Goal: Navigation & Orientation: Go to known website

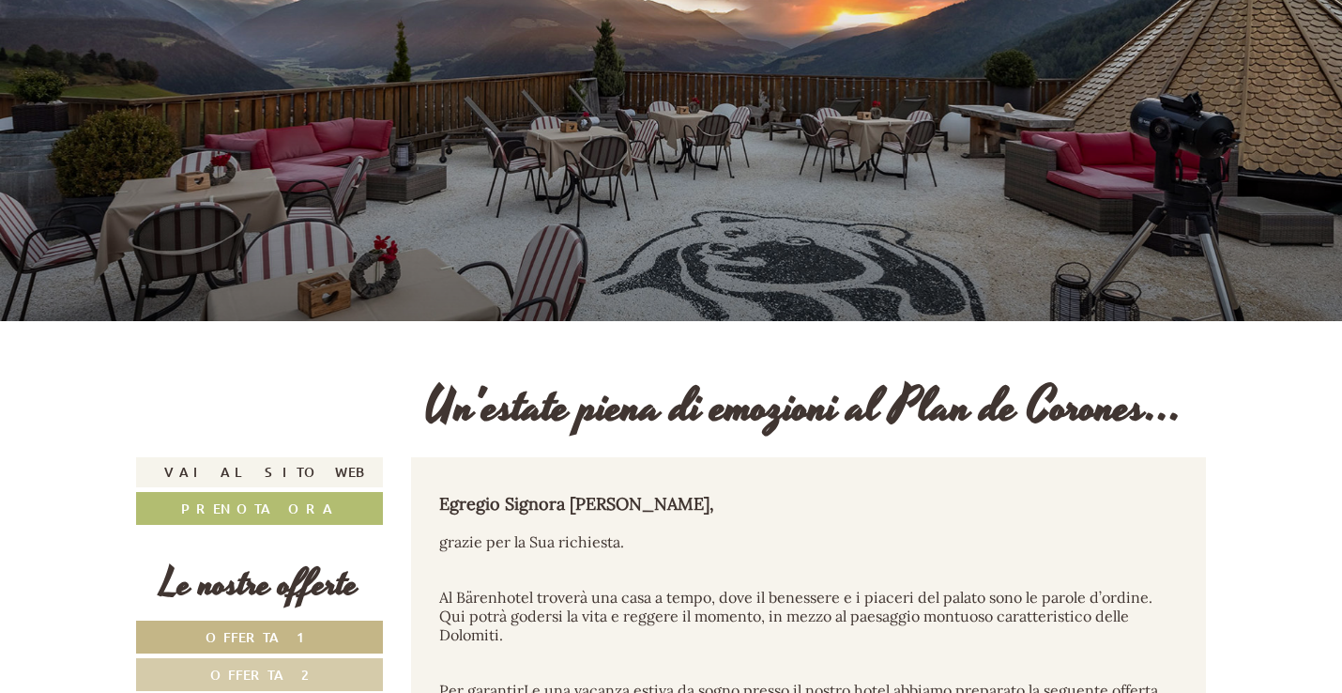
scroll to position [203, 0]
click at [292, 487] on link "Vai al sito web" at bounding box center [259, 472] width 247 height 30
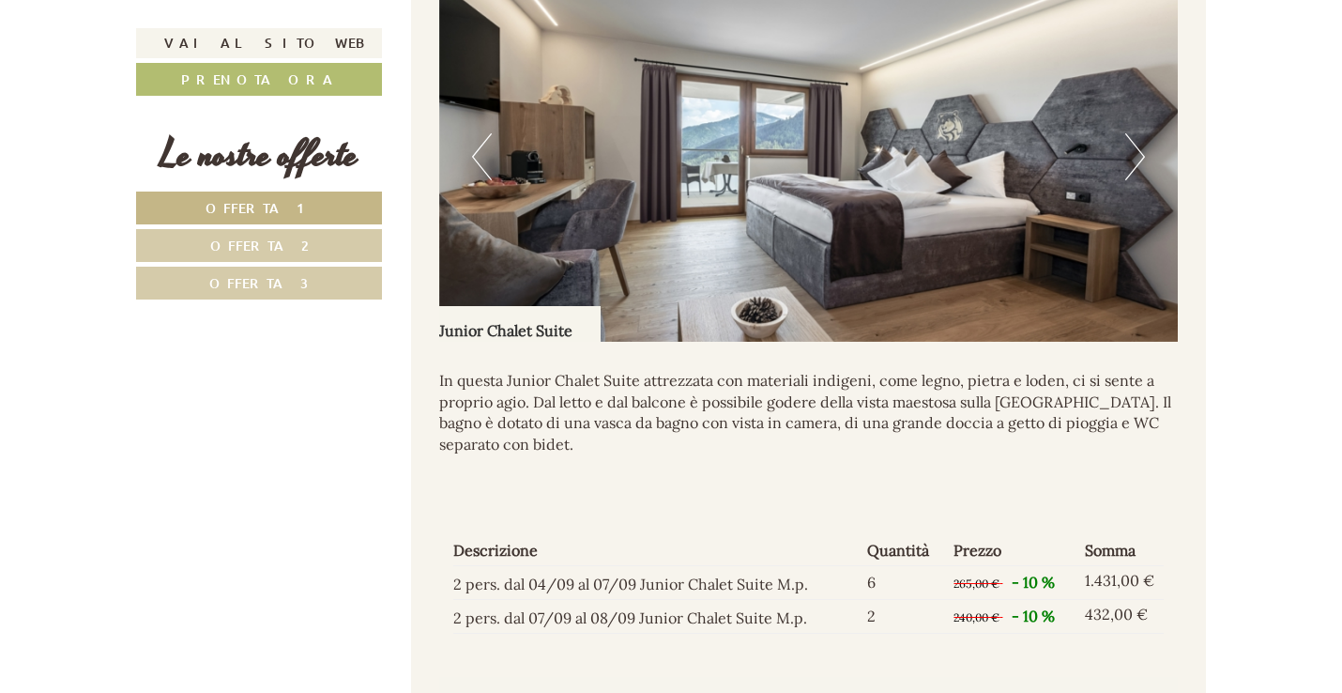
scroll to position [1325, 0]
click at [1144, 180] on button "Next" at bounding box center [1135, 156] width 20 height 47
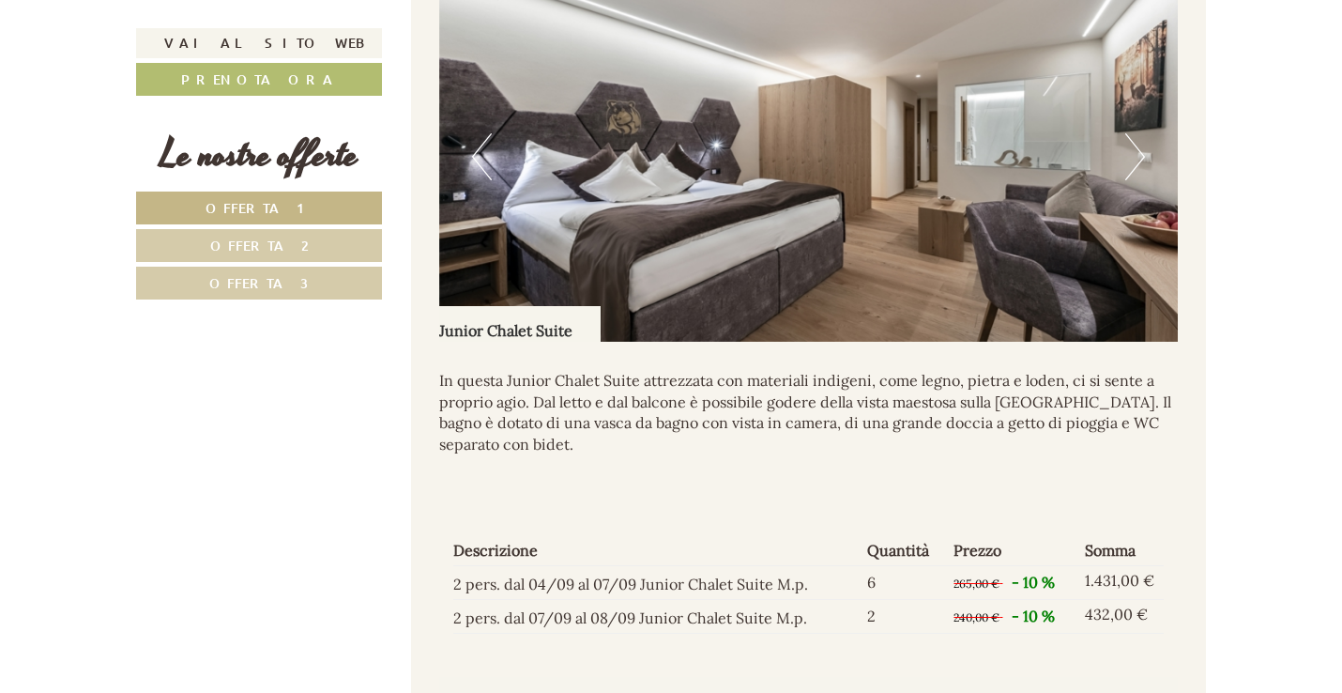
click at [1144, 180] on button "Next" at bounding box center [1135, 156] width 20 height 47
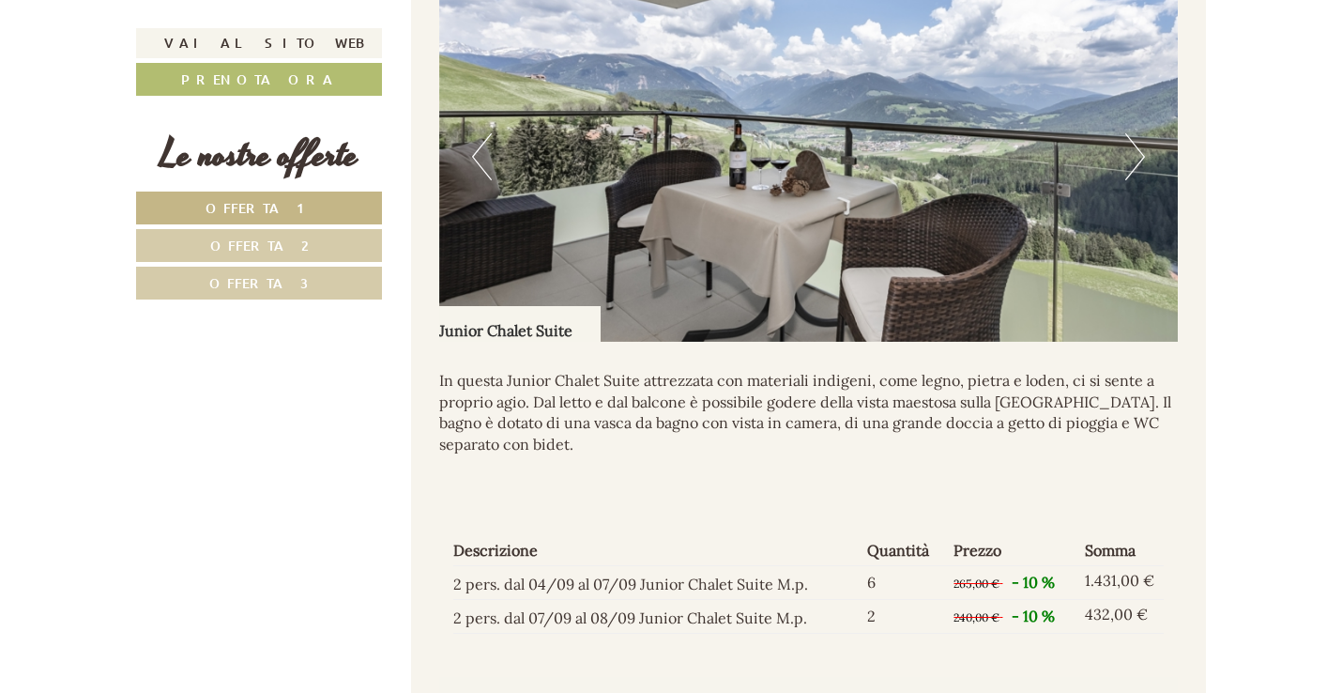
click at [1144, 180] on button "Next" at bounding box center [1135, 156] width 20 height 47
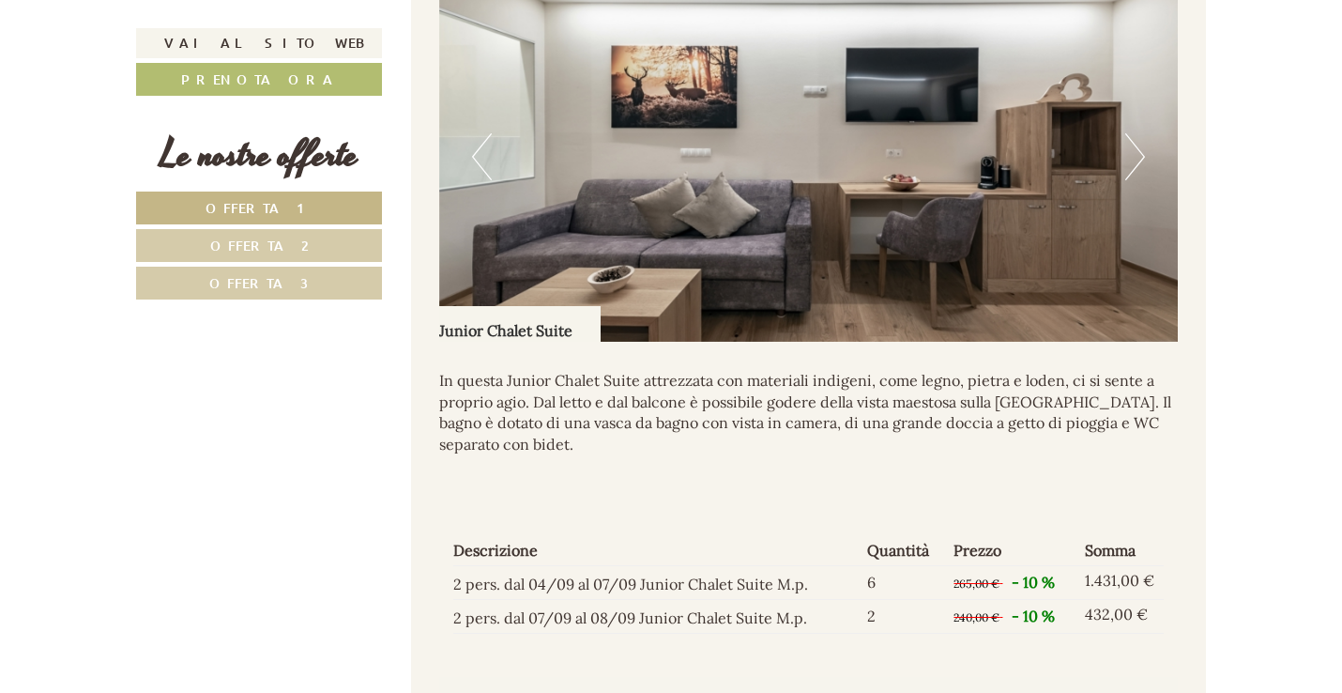
click at [1144, 180] on button "Next" at bounding box center [1135, 156] width 20 height 47
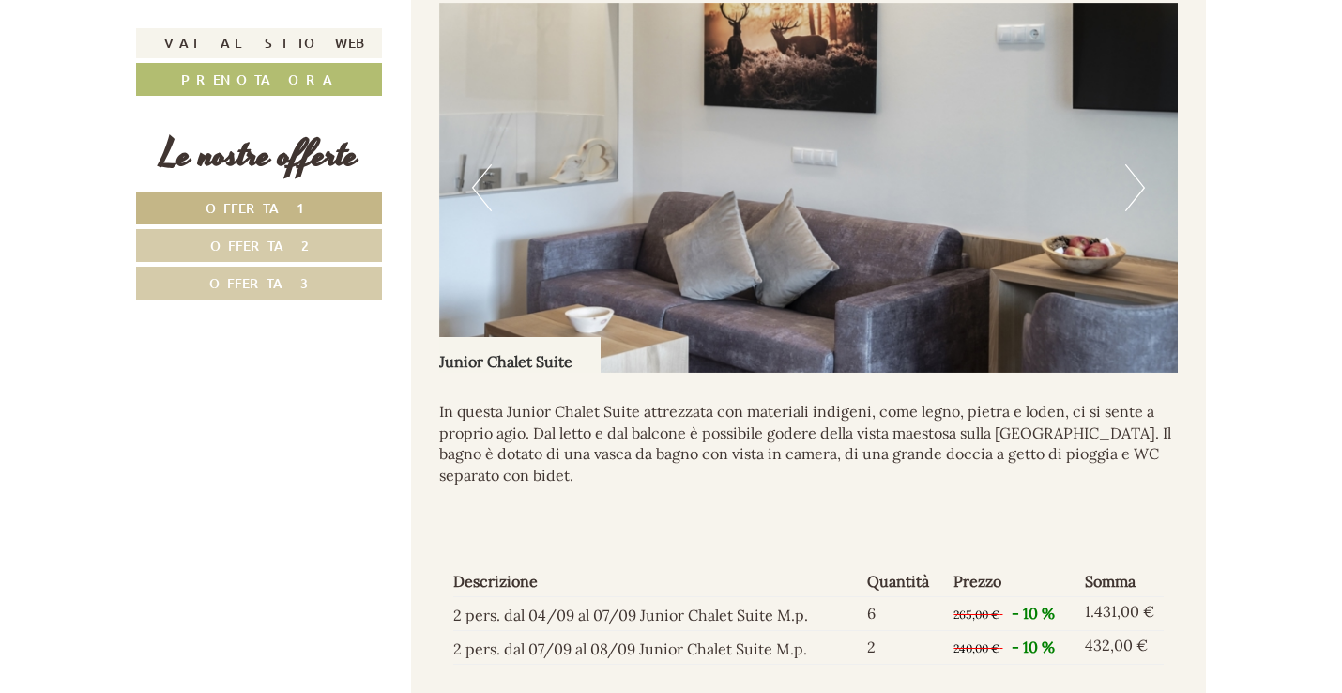
scroll to position [1266, 0]
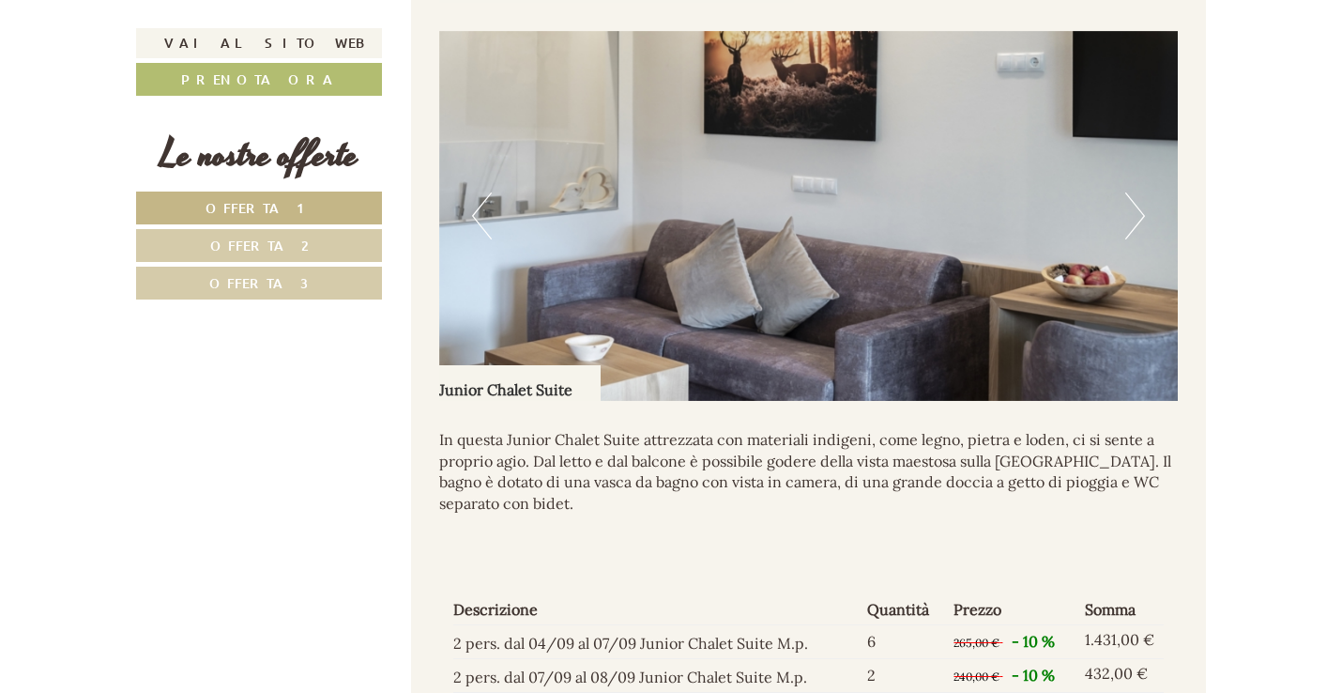
click at [1125, 239] on button "Next" at bounding box center [1135, 215] width 20 height 47
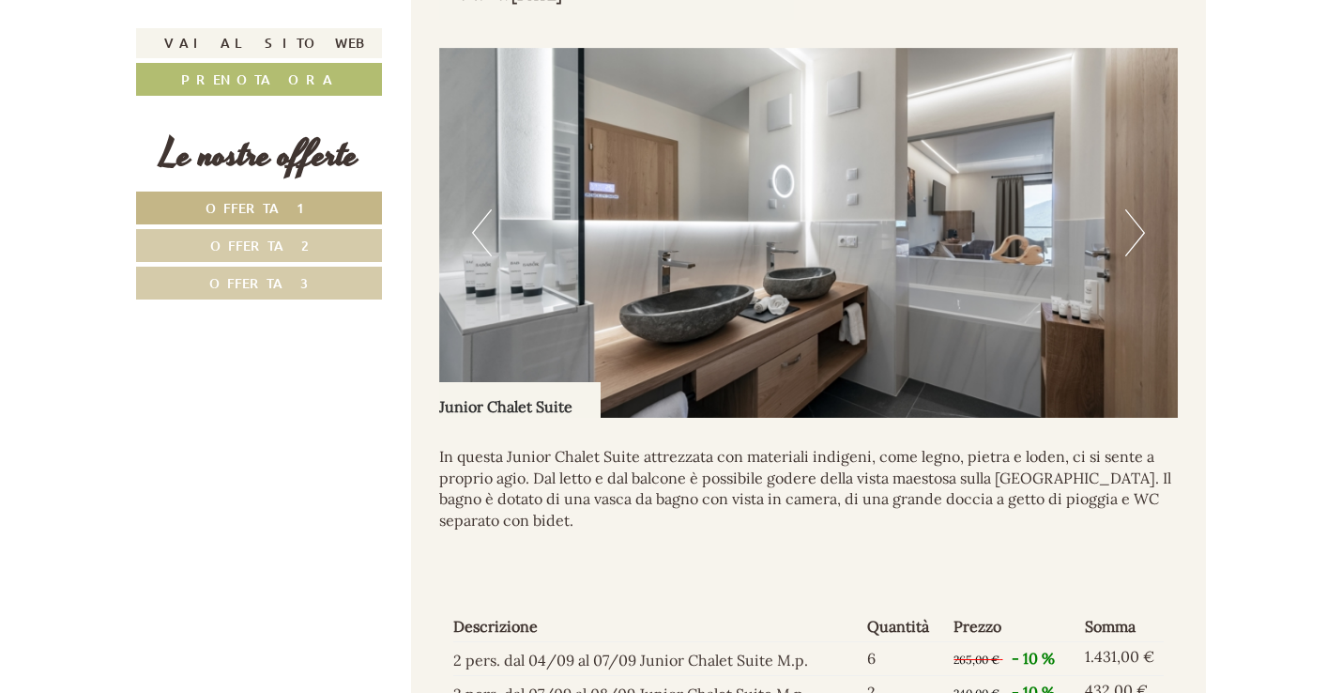
scroll to position [1246, 0]
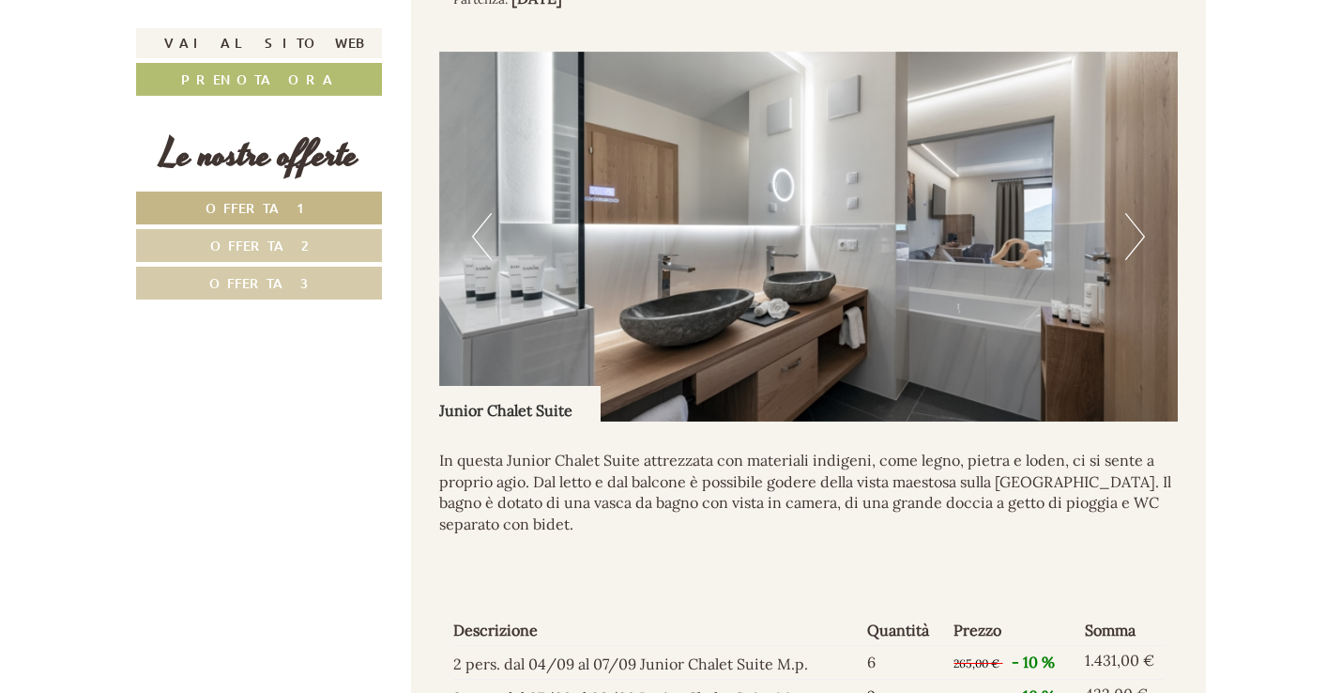
click at [1139, 260] on button "Next" at bounding box center [1135, 236] width 20 height 47
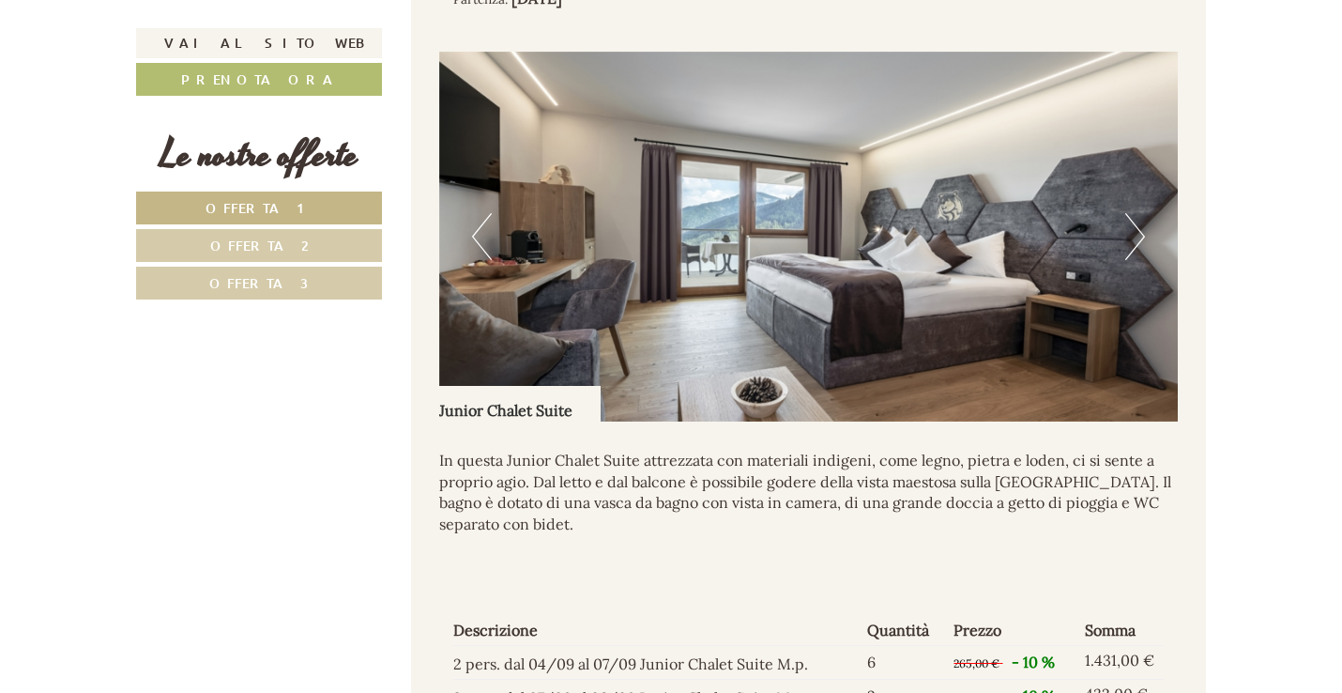
click at [1139, 260] on button "Next" at bounding box center [1135, 236] width 20 height 47
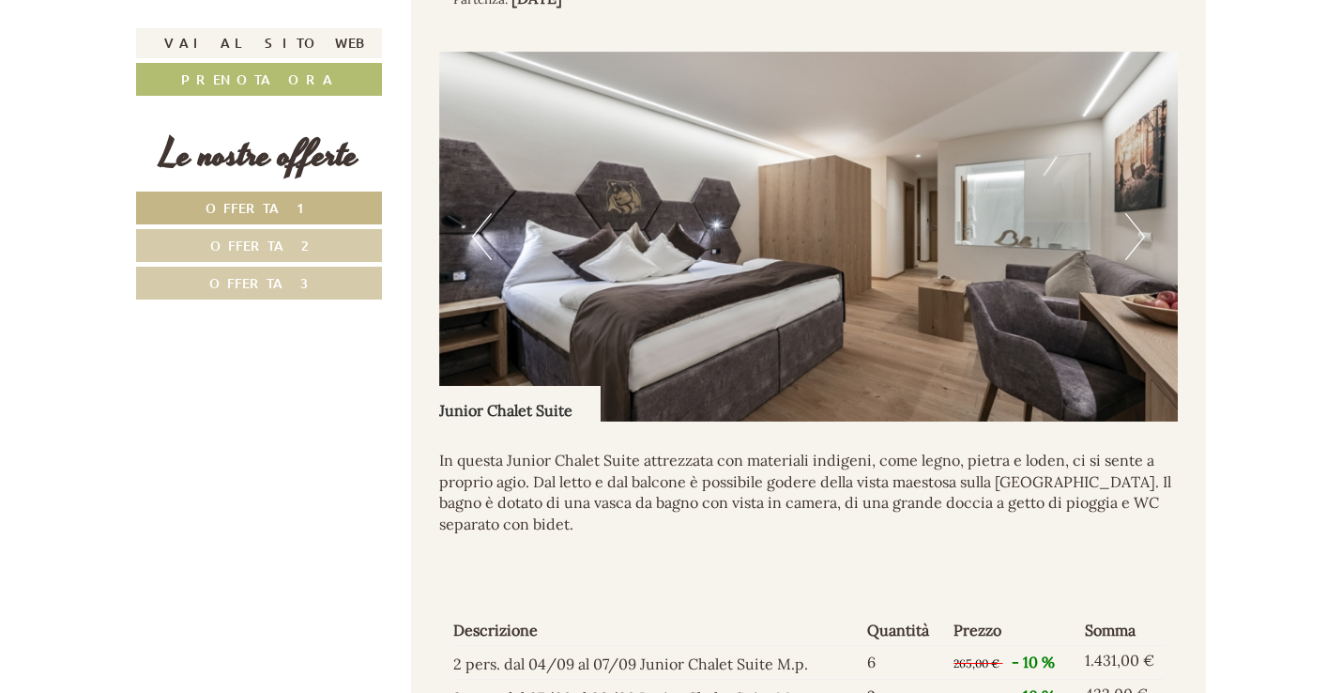
click at [1139, 260] on button "Next" at bounding box center [1135, 236] width 20 height 47
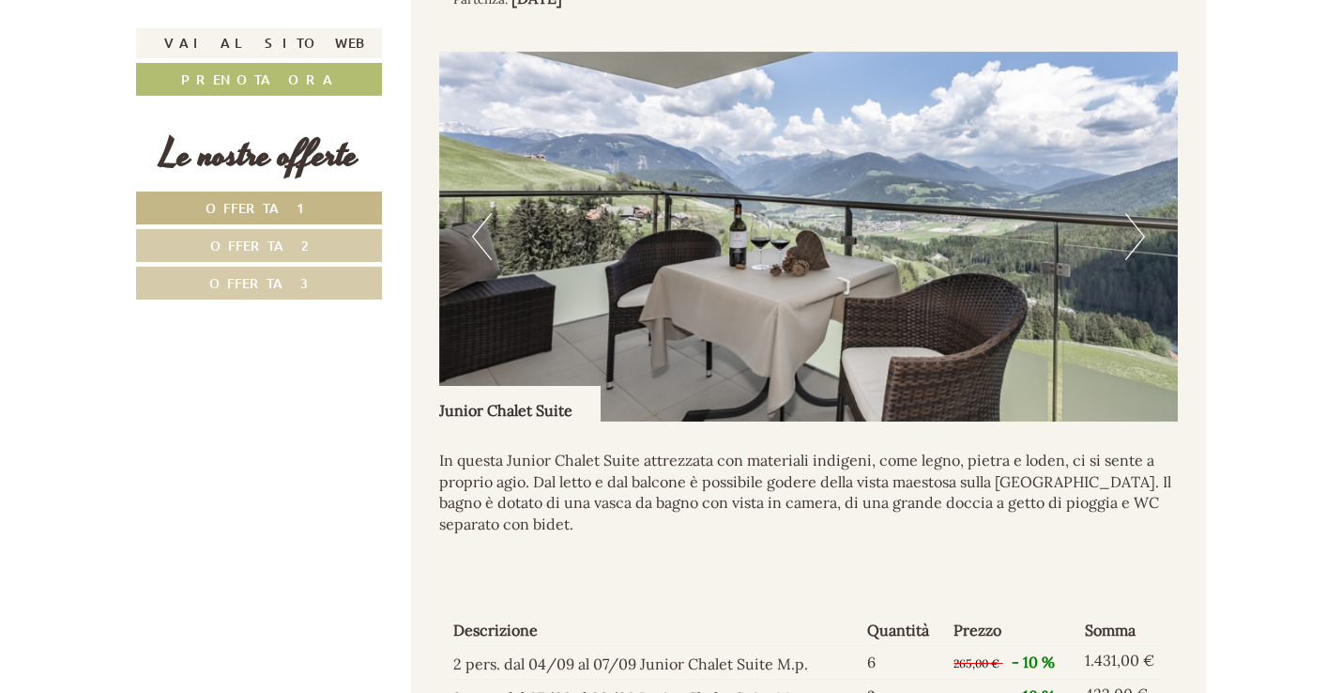
click at [1139, 260] on button "Next" at bounding box center [1135, 236] width 20 height 47
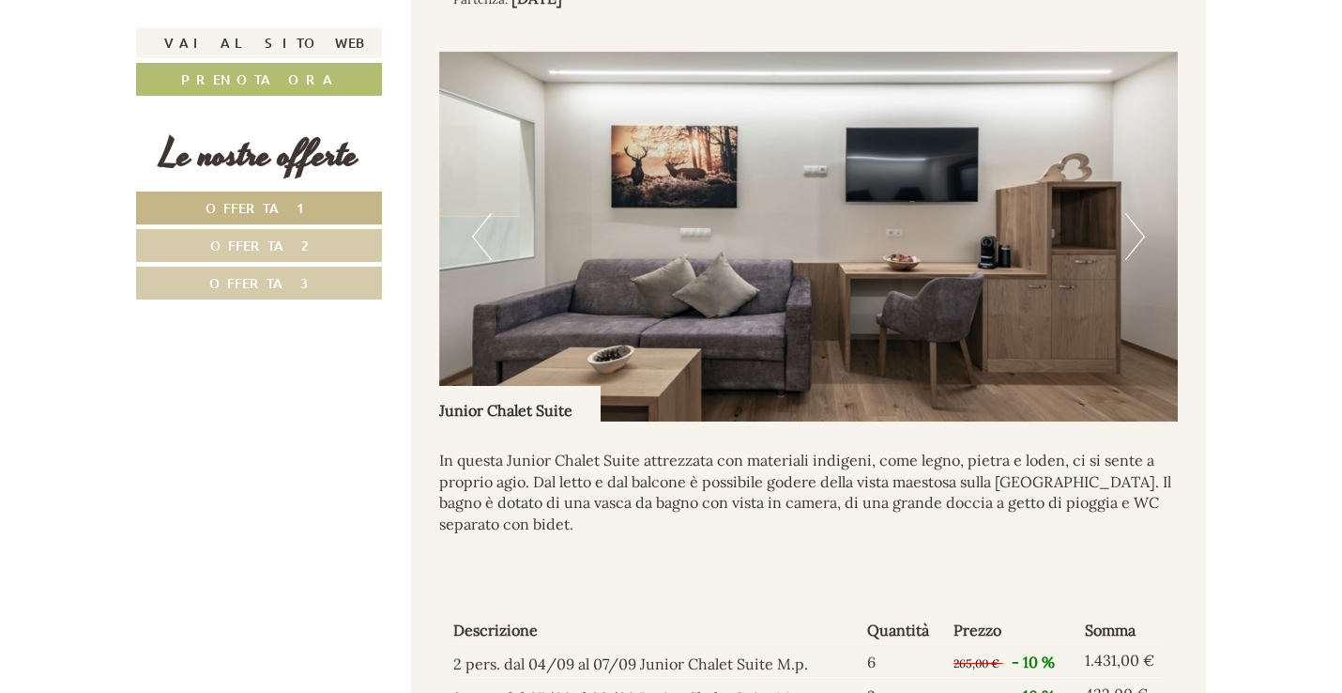
click at [1139, 260] on button "Next" at bounding box center [1135, 236] width 20 height 47
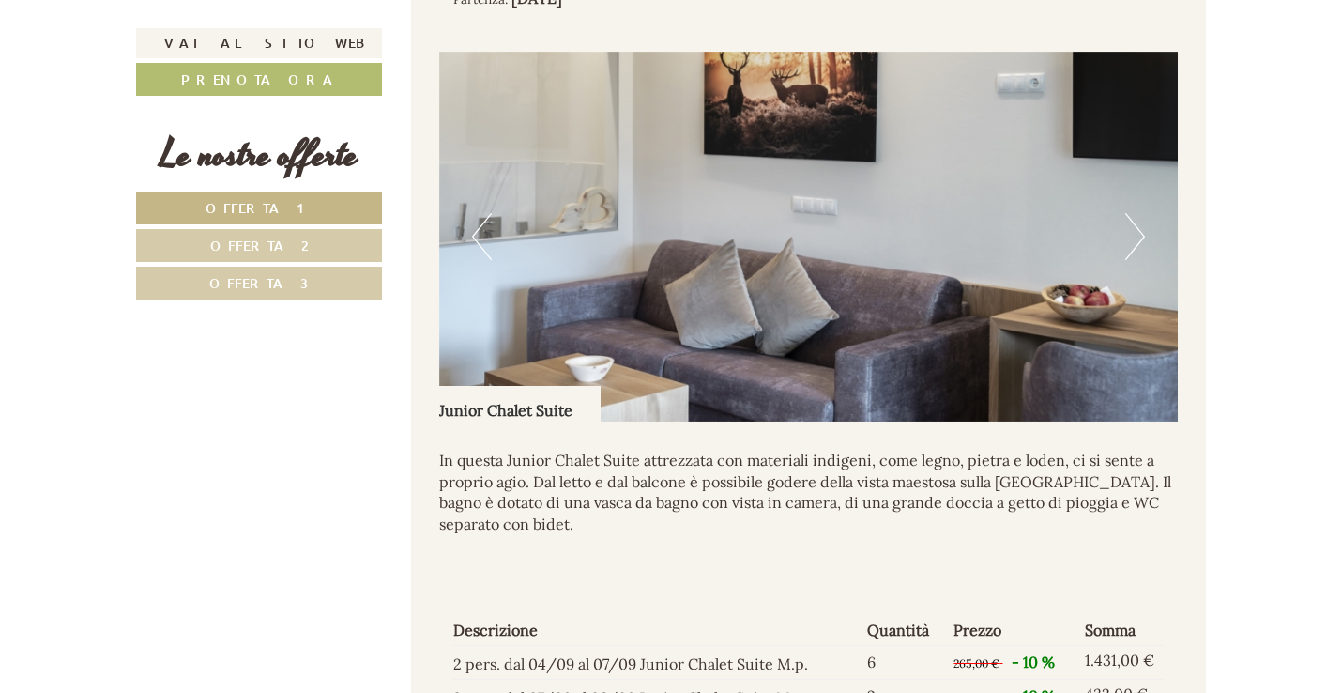
click at [1139, 260] on button "Next" at bounding box center [1135, 236] width 20 height 47
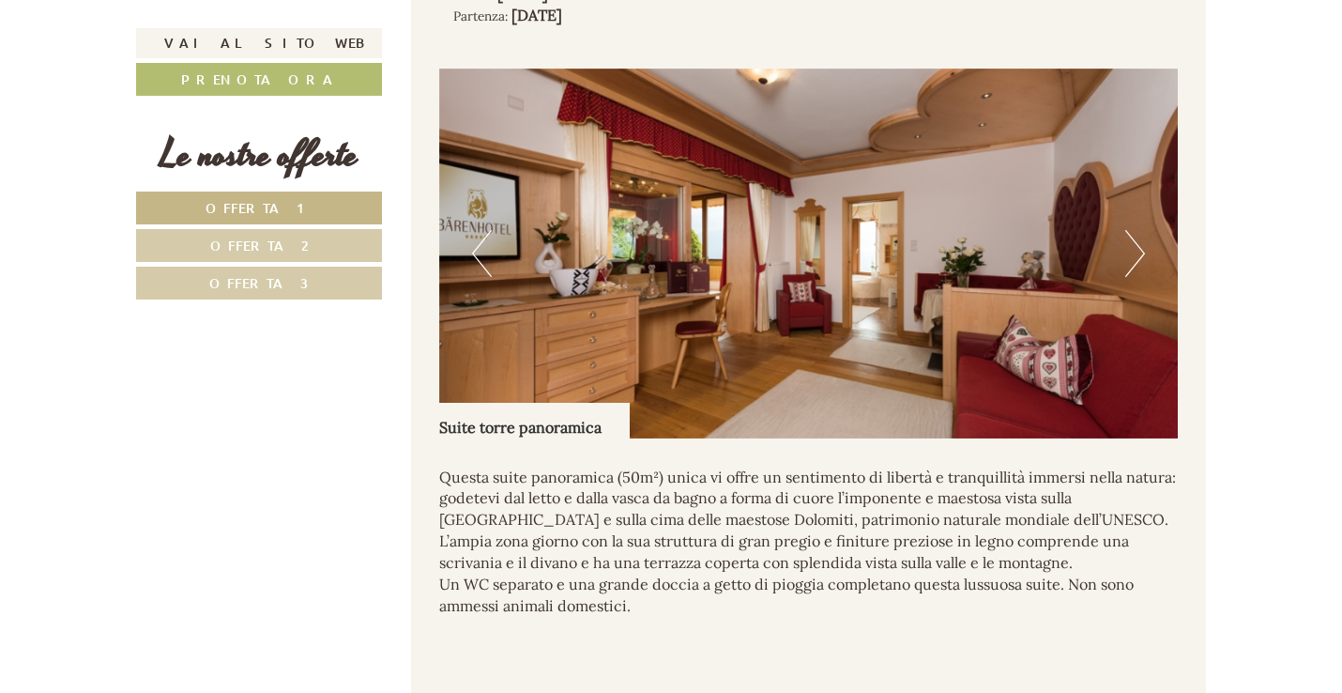
scroll to position [2425, 0]
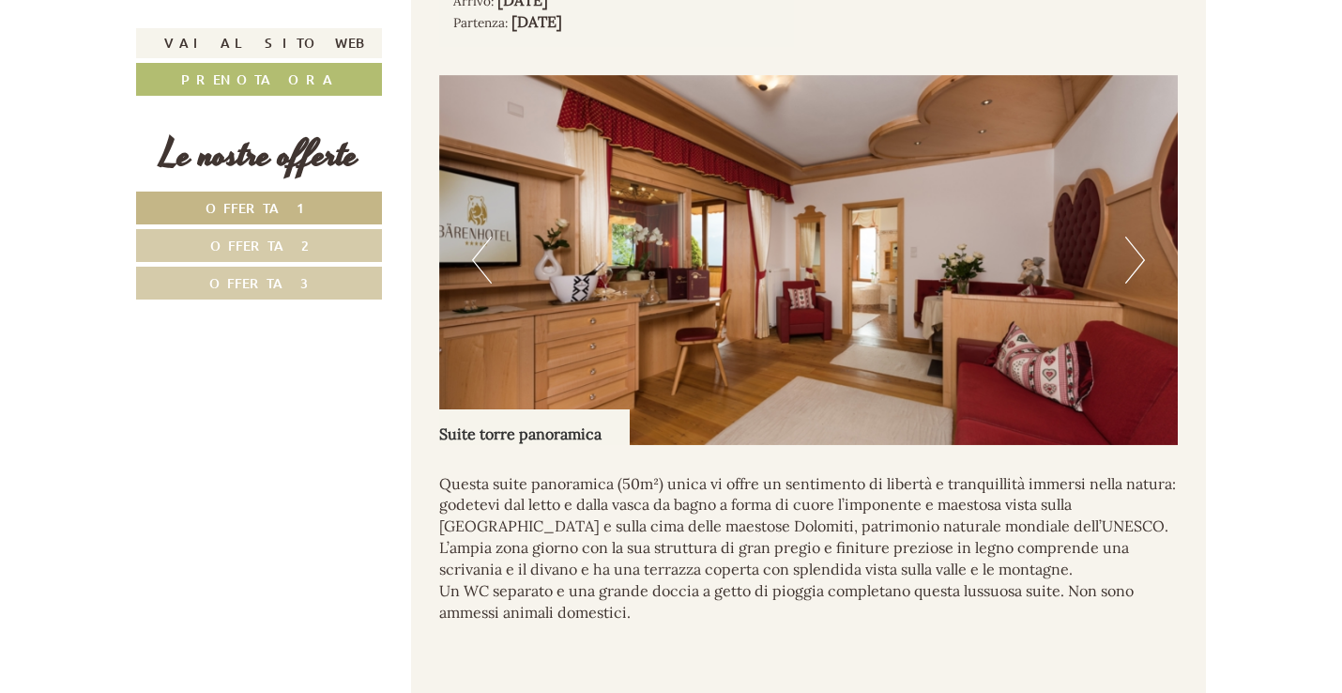
click at [1136, 283] on button "Next" at bounding box center [1135, 260] width 20 height 47
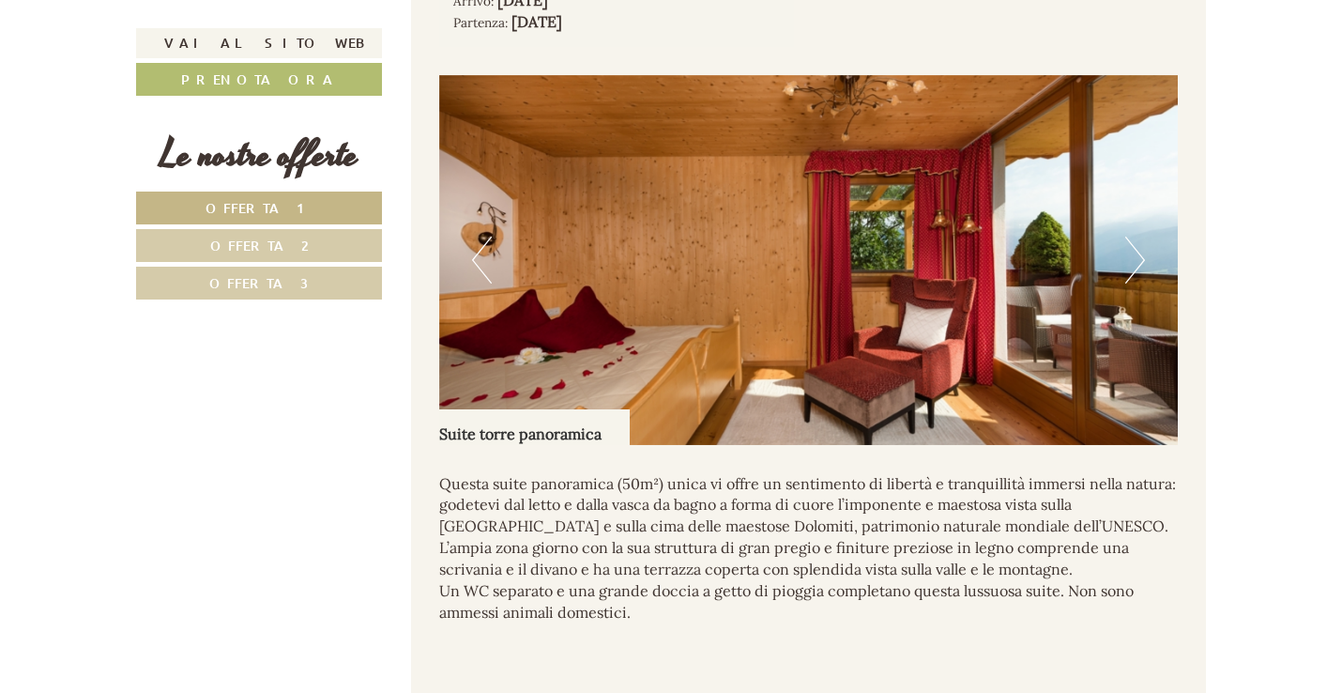
click at [1136, 283] on button "Next" at bounding box center [1135, 260] width 20 height 47
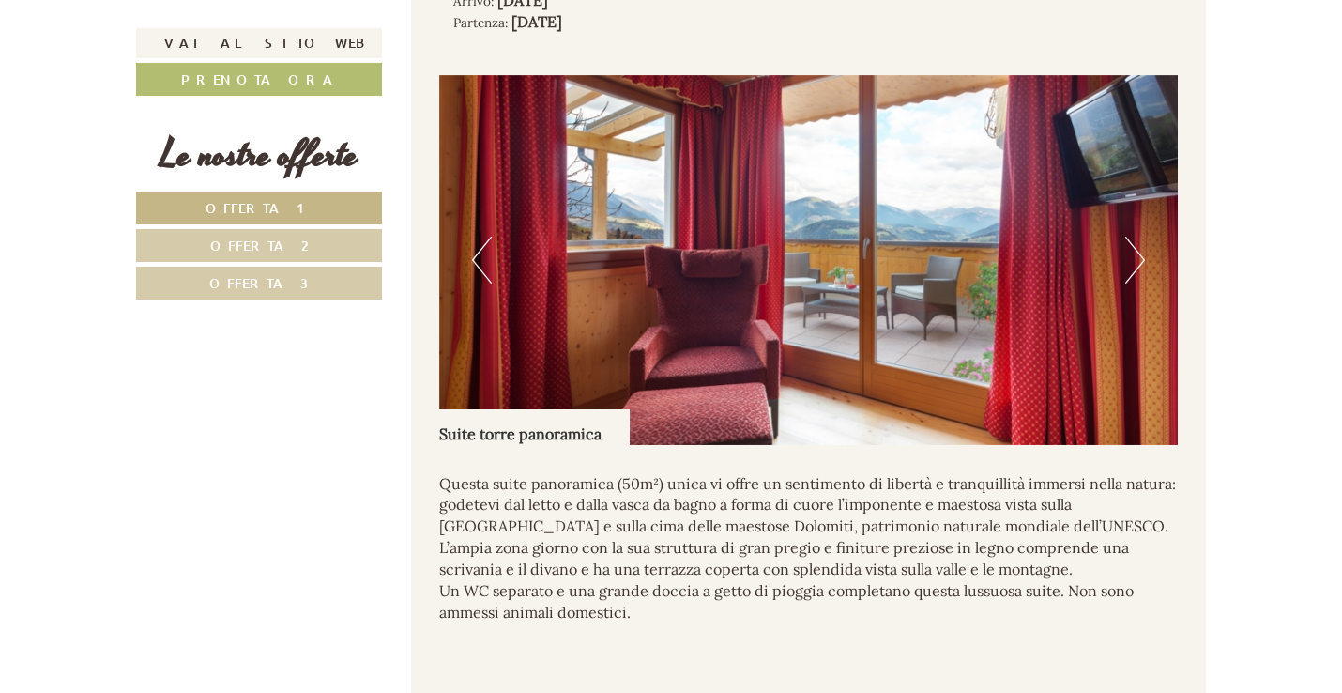
click at [1136, 283] on button "Next" at bounding box center [1135, 260] width 20 height 47
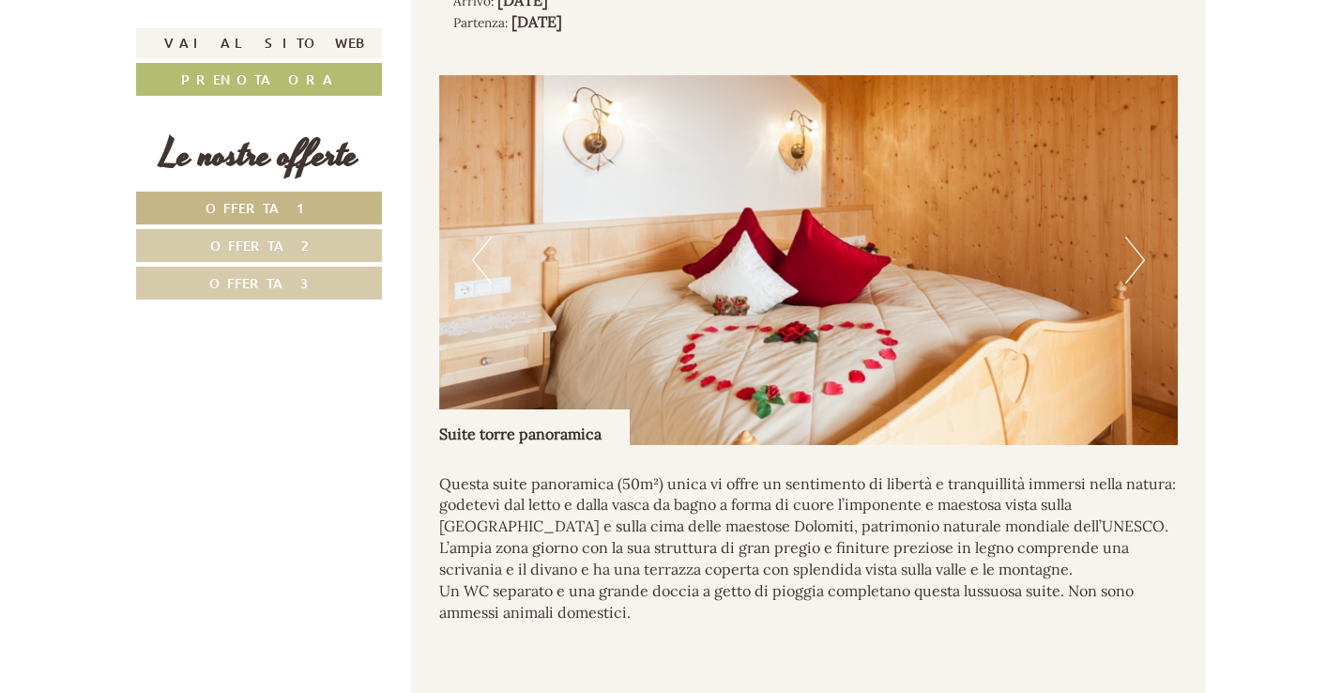
click at [1136, 283] on button "Next" at bounding box center [1135, 260] width 20 height 47
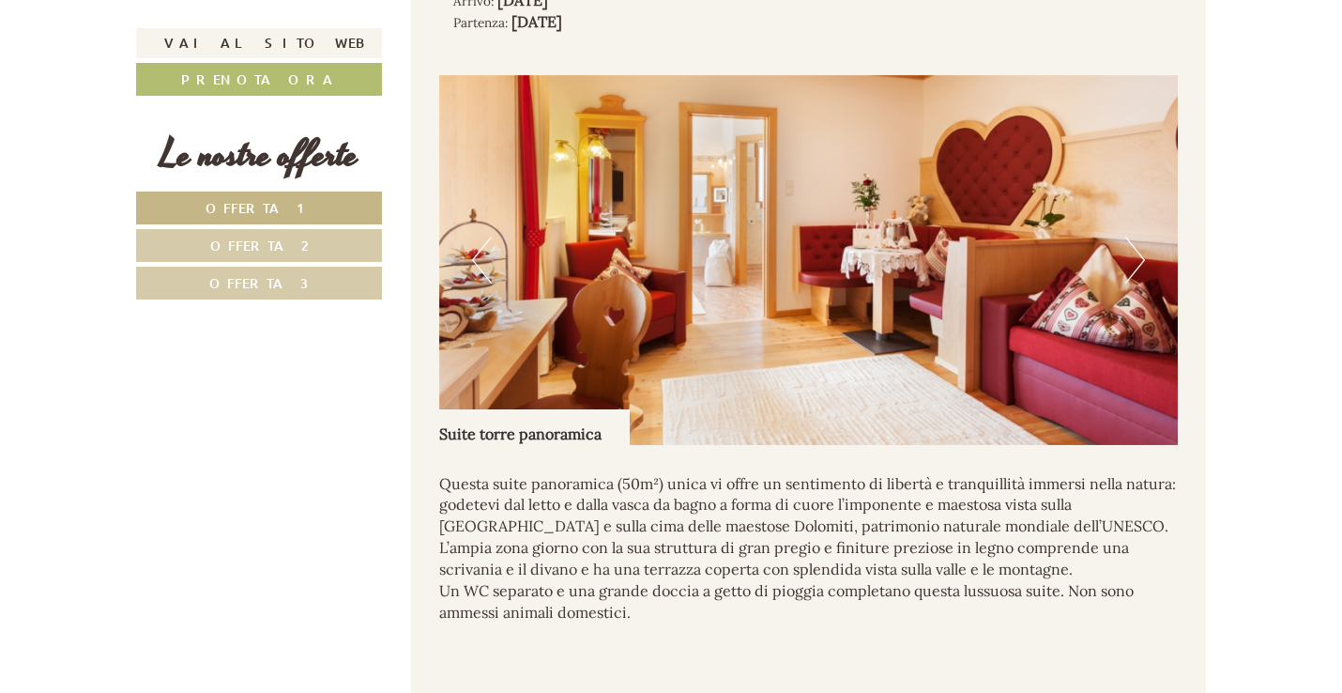
click at [1136, 283] on button "Next" at bounding box center [1135, 260] width 20 height 47
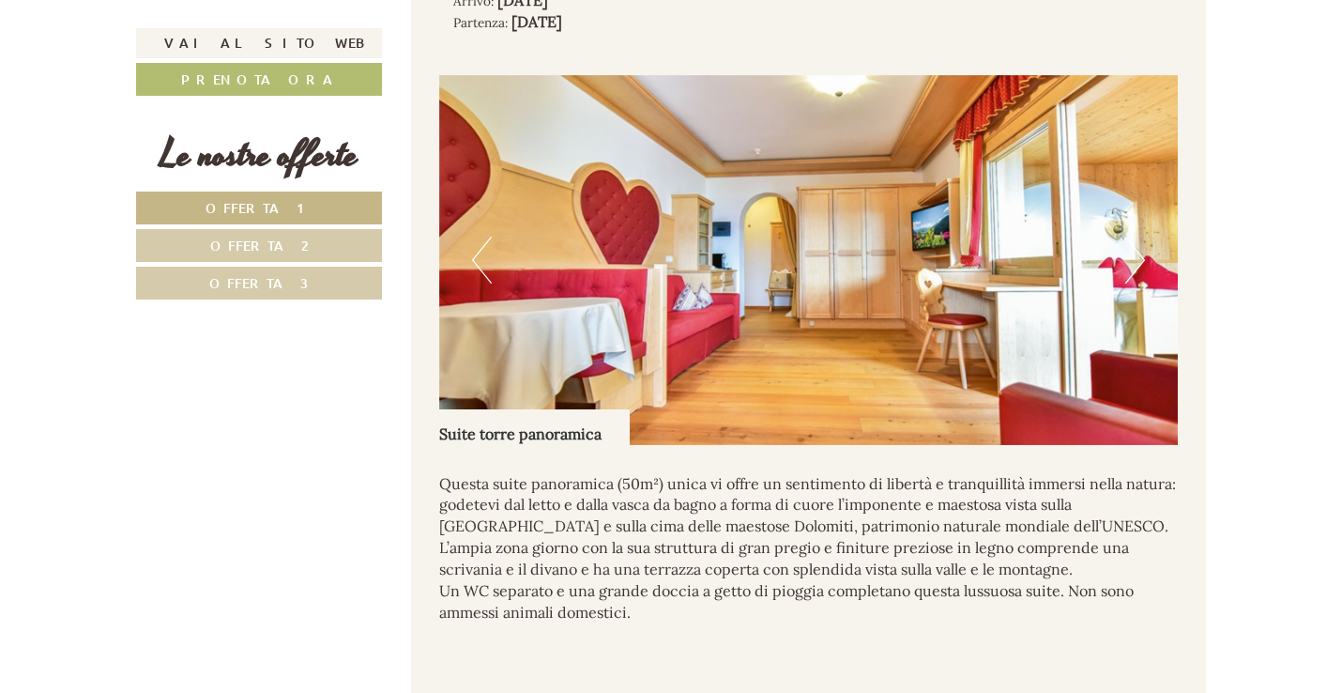
click at [1136, 283] on button "Next" at bounding box center [1135, 260] width 20 height 47
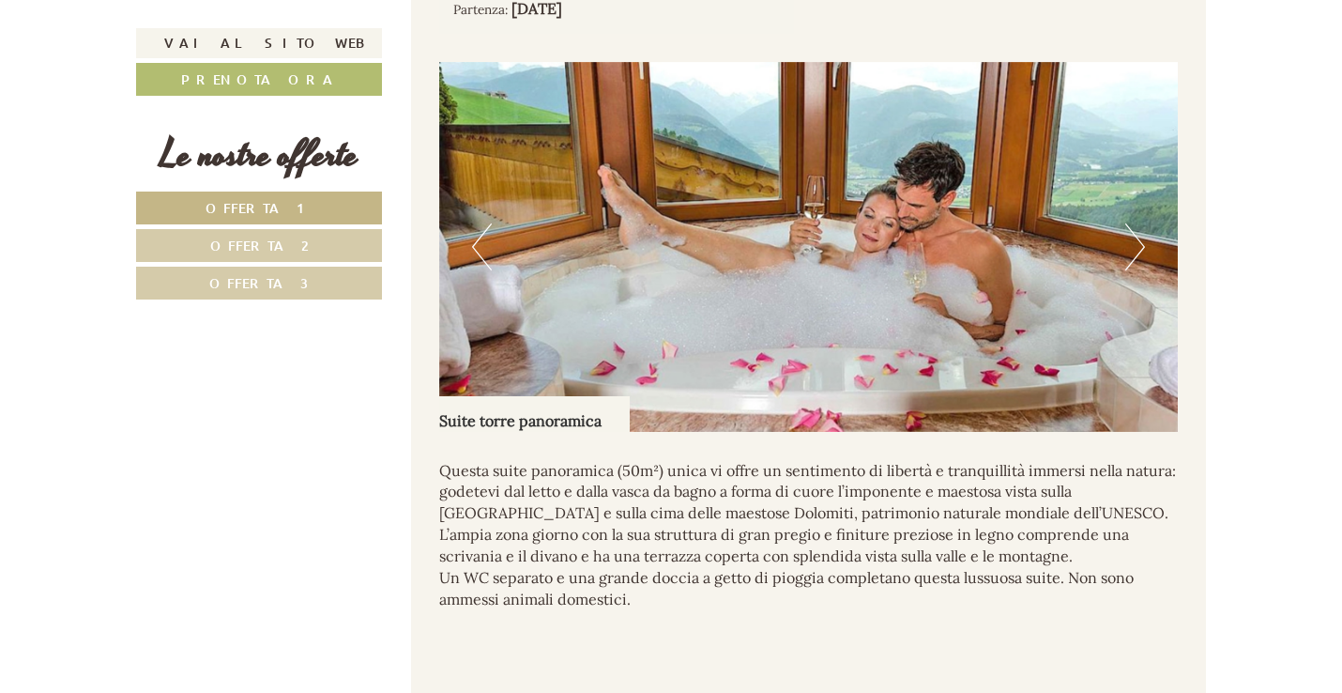
scroll to position [2420, 0]
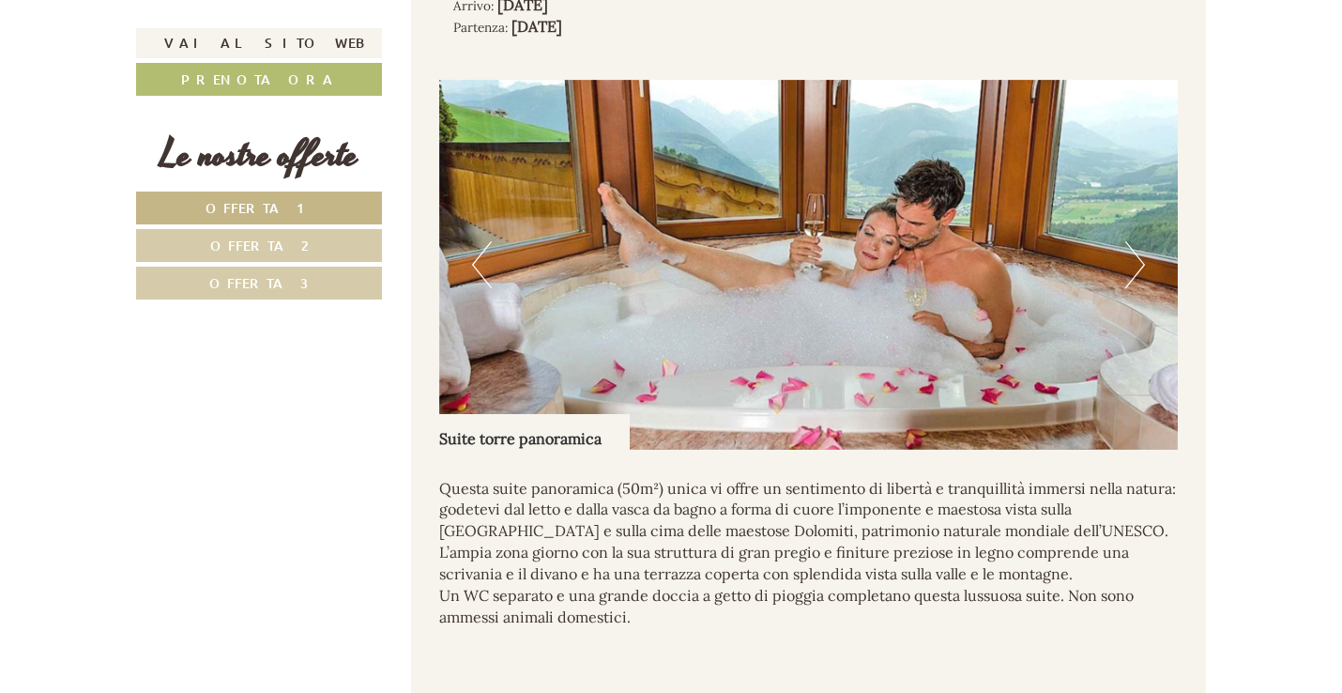
click at [1147, 290] on img at bounding box center [809, 265] width 740 height 370
click at [1139, 288] on button "Next" at bounding box center [1135, 264] width 20 height 47
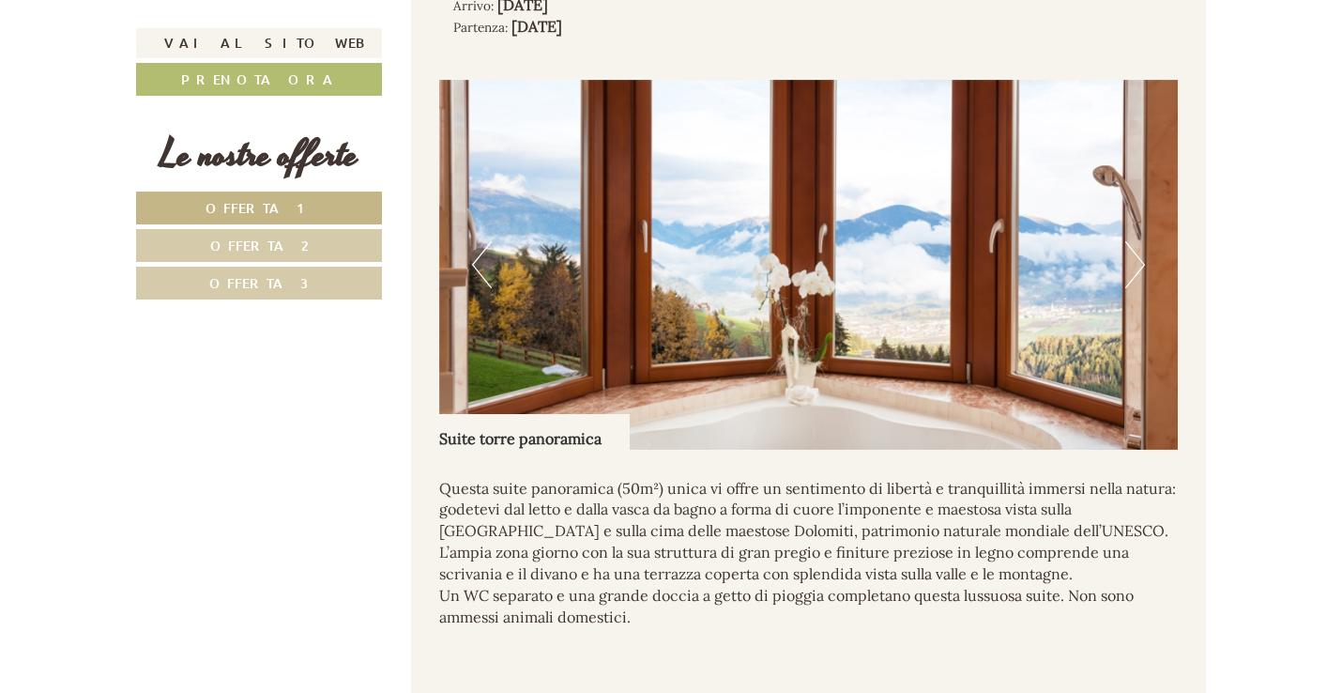
click at [1139, 288] on button "Next" at bounding box center [1135, 264] width 20 height 47
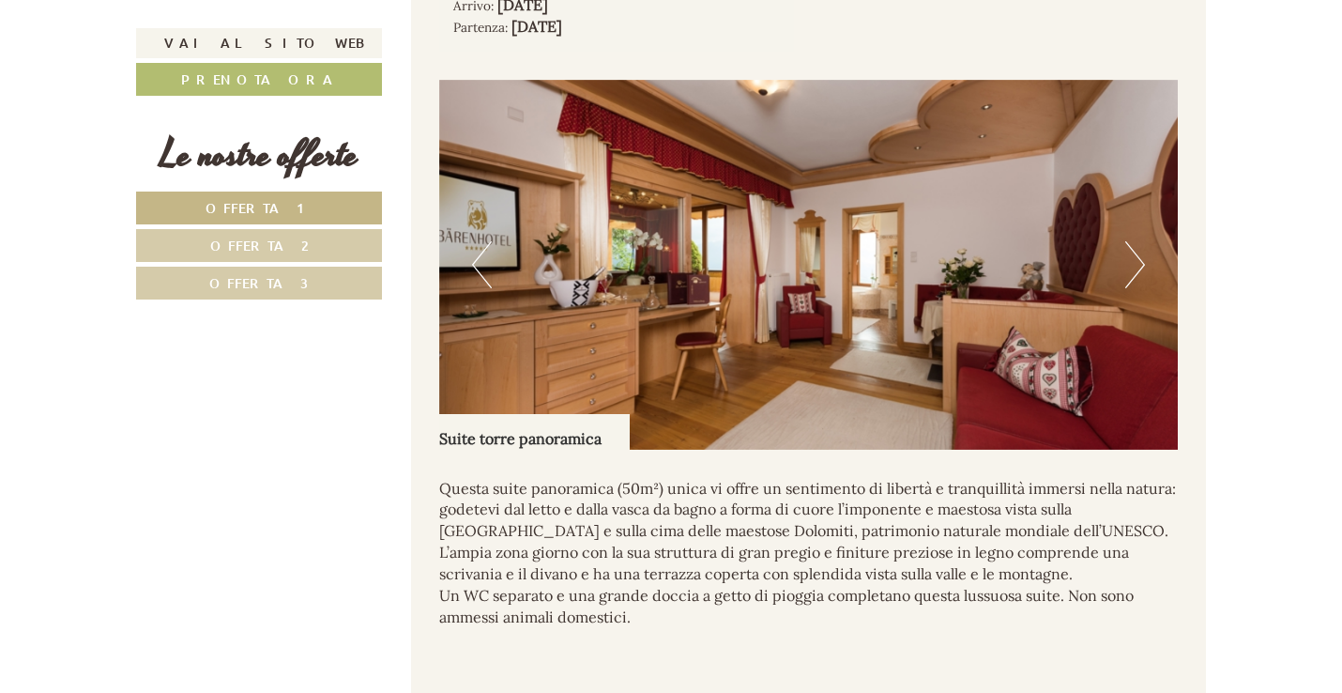
click at [1139, 288] on button "Next" at bounding box center [1135, 264] width 20 height 47
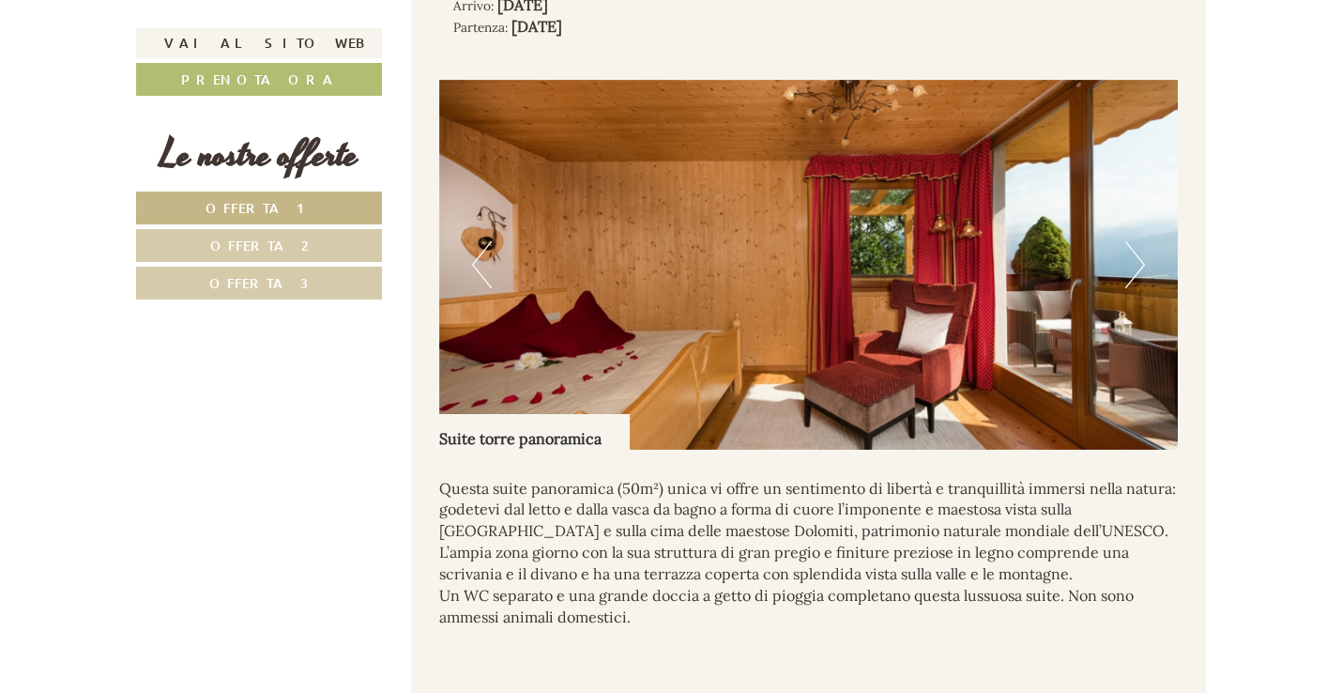
click at [1139, 288] on button "Next" at bounding box center [1135, 264] width 20 height 47
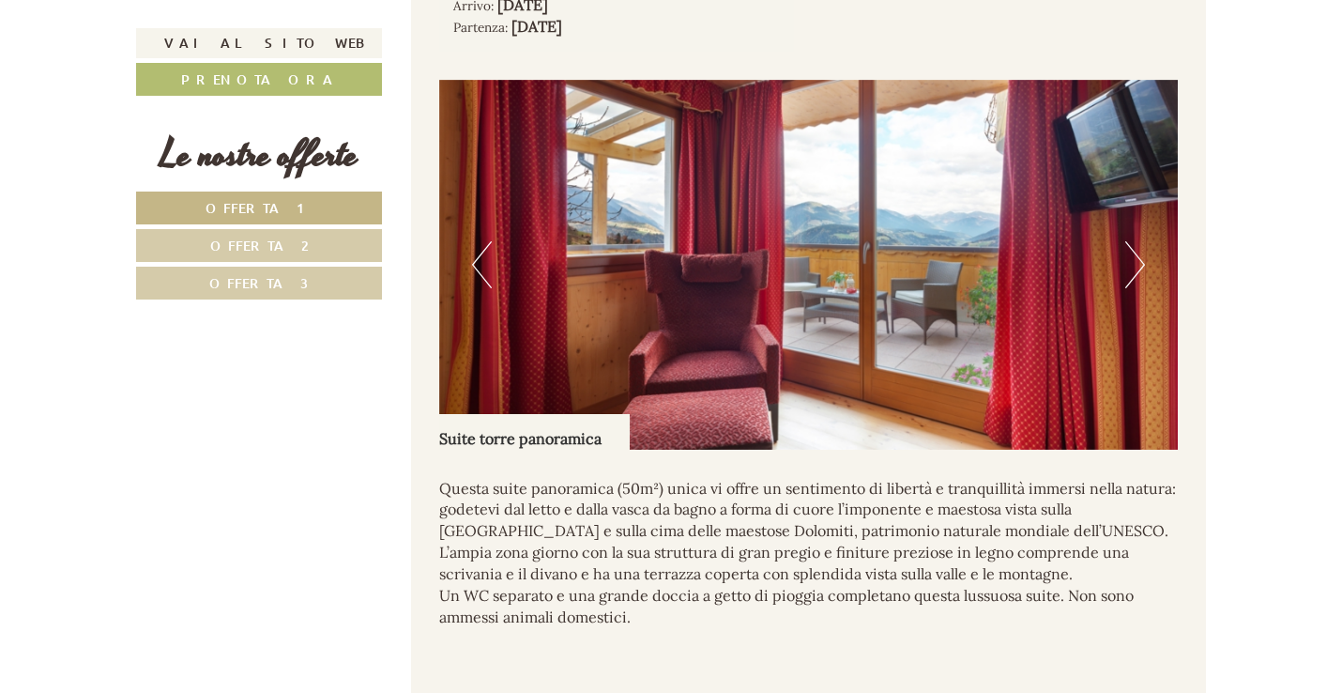
click at [1147, 290] on img at bounding box center [809, 265] width 740 height 370
click at [1136, 288] on button "Next" at bounding box center [1135, 264] width 20 height 47
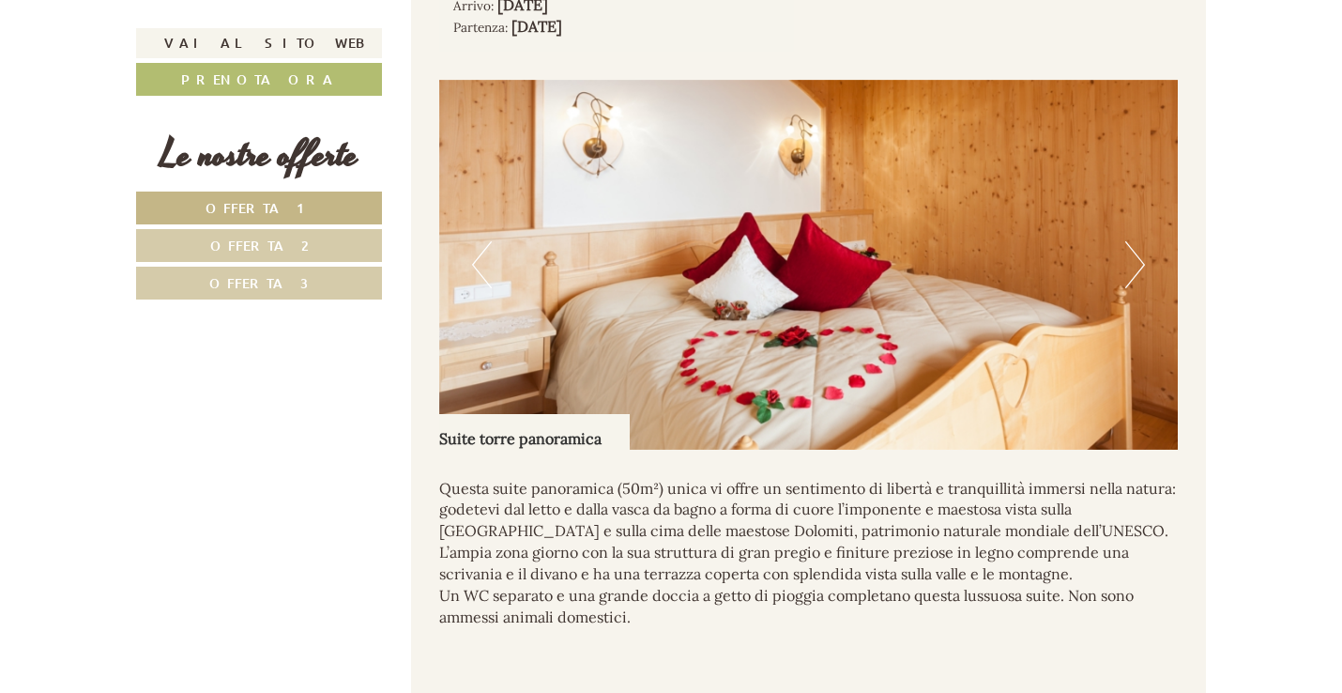
click at [1136, 288] on button "Next" at bounding box center [1135, 264] width 20 height 47
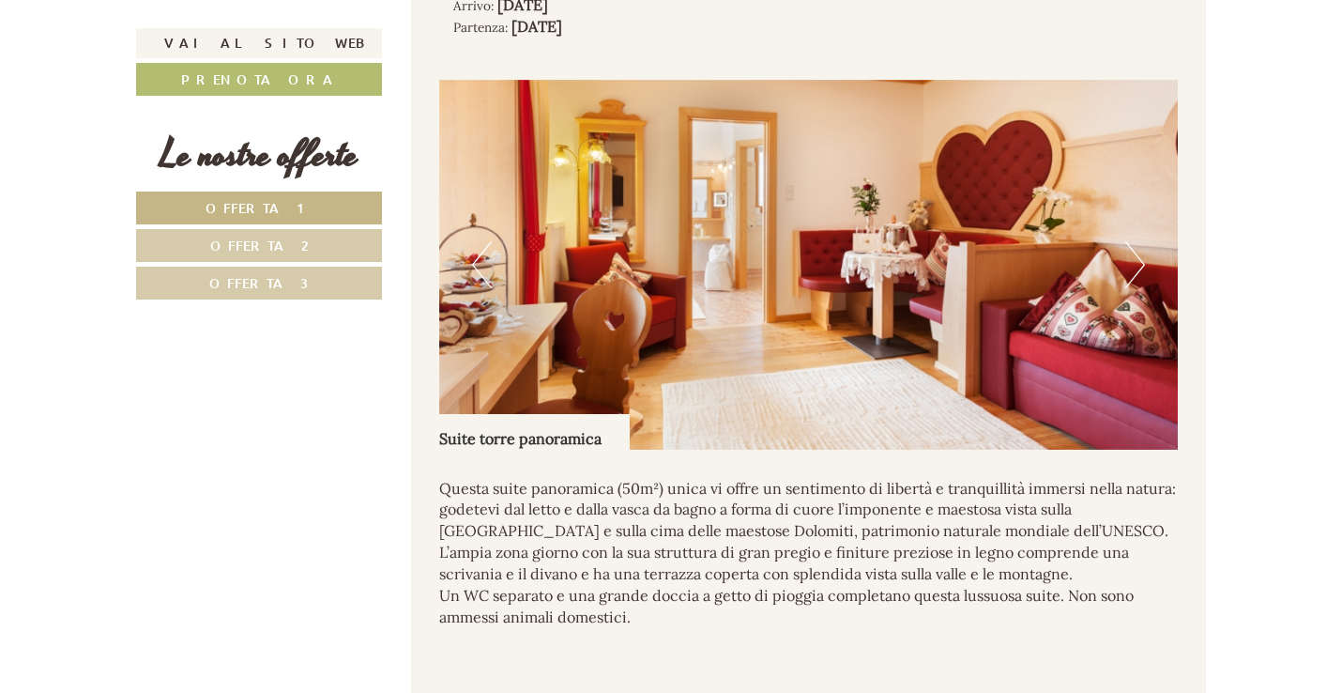
click at [1136, 288] on button "Next" at bounding box center [1135, 264] width 20 height 47
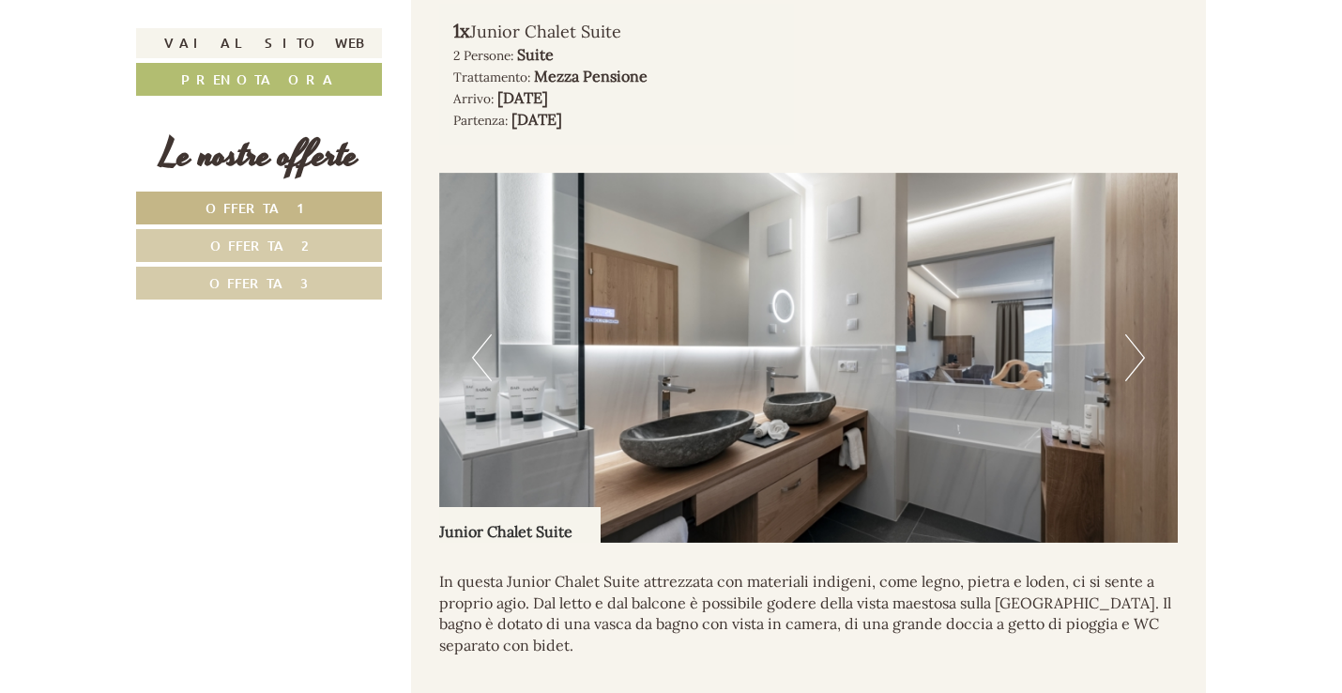
scroll to position [1125, 0]
